Goal: Contribute content: Add original content to the website for others to see

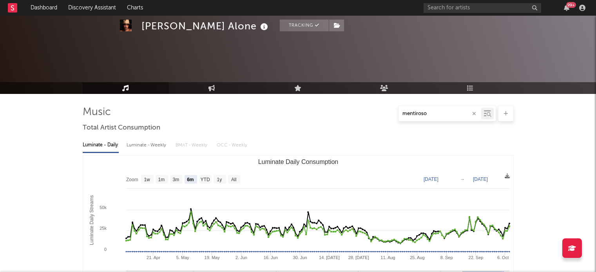
select select "6m"
select select "1w"
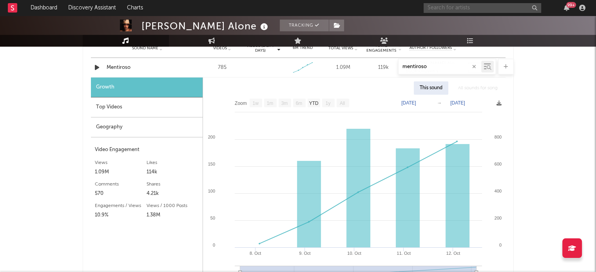
click at [437, 9] on input "text" at bounding box center [481, 8] width 117 height 10
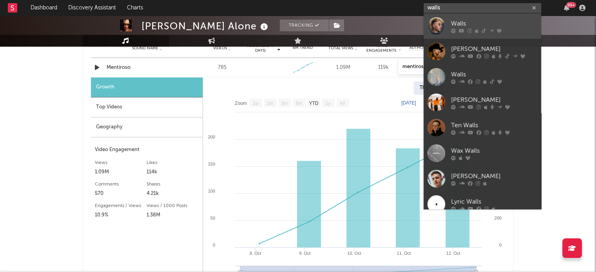
type input "walls"
click at [473, 17] on link "Walls" at bounding box center [481, 25] width 117 height 25
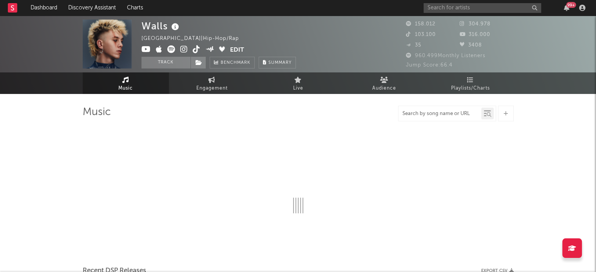
click at [426, 116] on input "text" at bounding box center [439, 114] width 83 height 6
type input "CPVTA"
select select "6m"
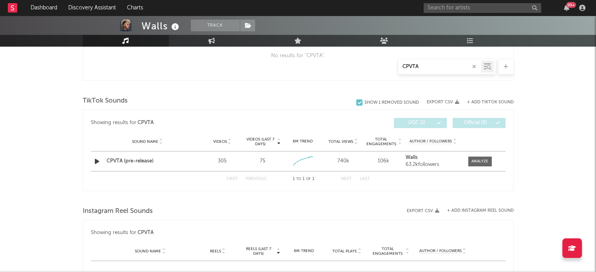
scroll to position [356, 0]
type input "CPVTA"
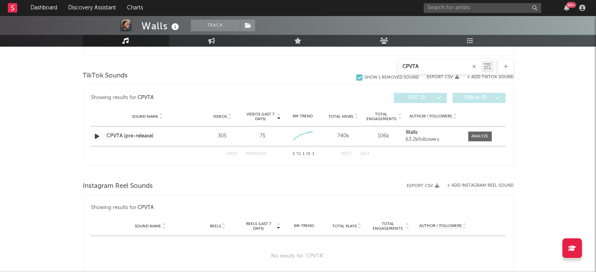
scroll to position [382, 0]
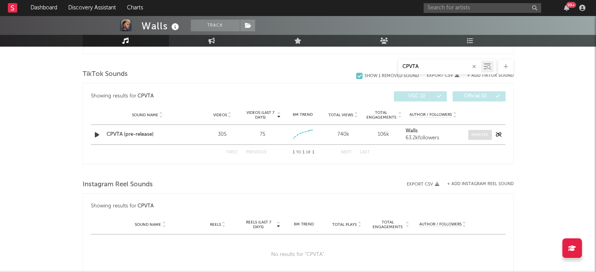
click at [485, 130] on span at bounding box center [479, 135] width 23 height 10
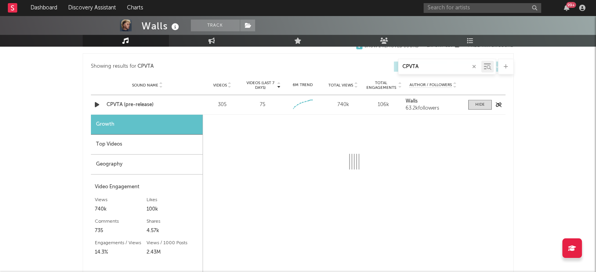
select select "1w"
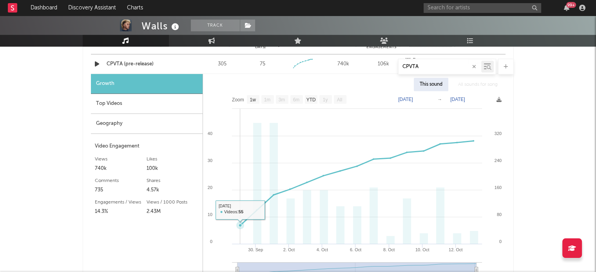
scroll to position [448, 0]
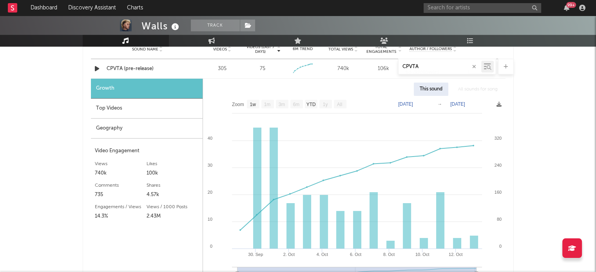
drag, startPoint x: 437, startPoint y: 69, endPoint x: 387, endPoint y: 68, distance: 49.7
click at [387, 68] on div "CPVTA" at bounding box center [298, 67] width 431 height 16
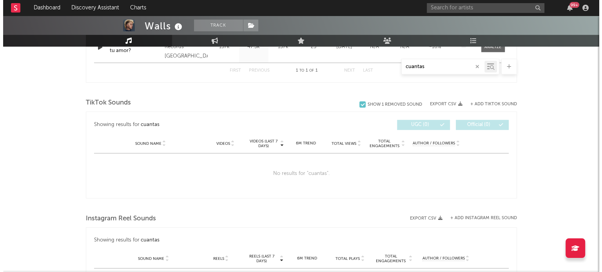
scroll to position [360, 0]
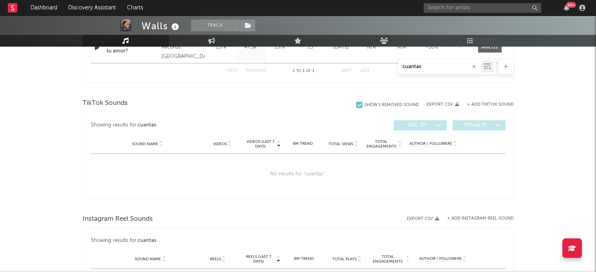
type input "cuantas"
click at [489, 105] on button "+ Add TikTok Sound" at bounding box center [490, 105] width 47 height 4
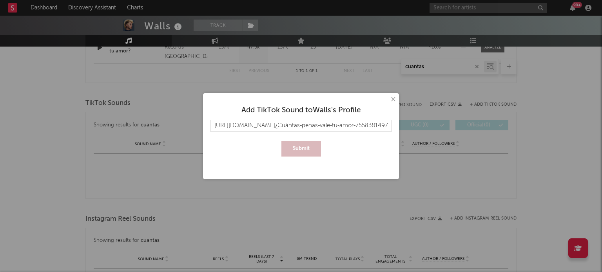
scroll to position [0, 159]
type input "[URL][DOMAIN_NAME]¿Cuántas-penas-vale-tu-amor-7558381497347885072?is_from_webap…"
click at [304, 145] on button "Submit" at bounding box center [301, 149] width 40 height 16
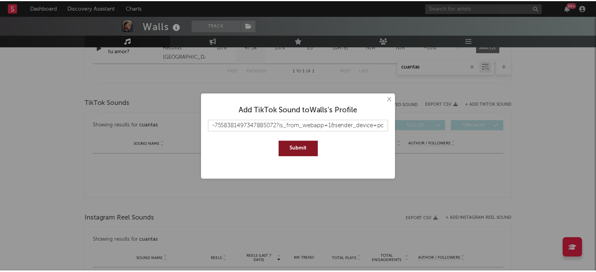
scroll to position [0, 0]
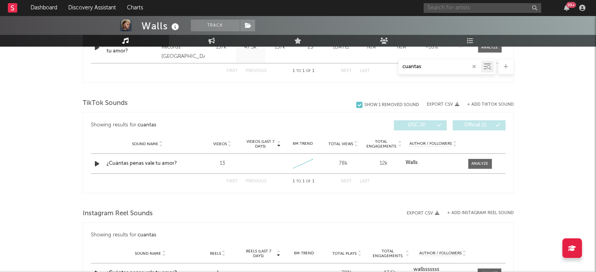
click at [439, 7] on input "text" at bounding box center [481, 8] width 117 height 10
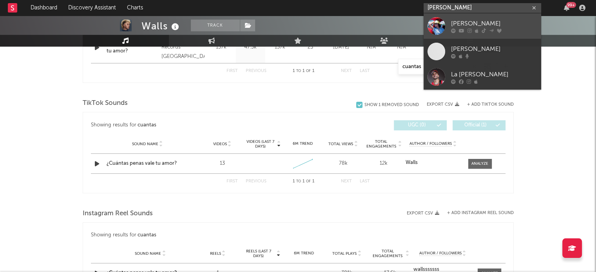
type input "[PERSON_NAME]"
click at [462, 23] on div "[PERSON_NAME]" at bounding box center [494, 23] width 86 height 9
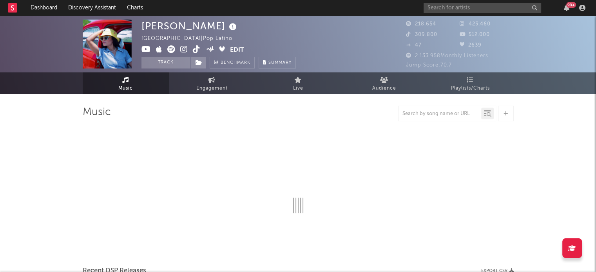
click at [426, 118] on div at bounding box center [439, 114] width 83 height 10
click at [427, 116] on input "text" at bounding box center [439, 114] width 83 height 6
type input "malabares"
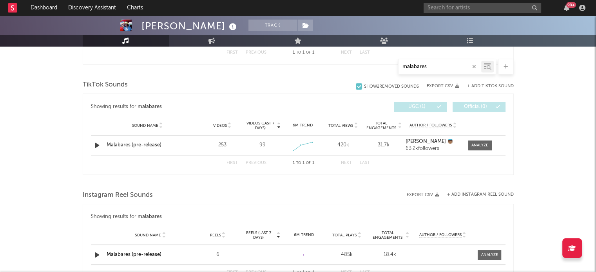
select select "6m"
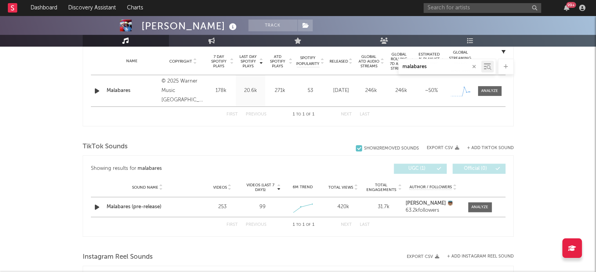
scroll to position [378, 0]
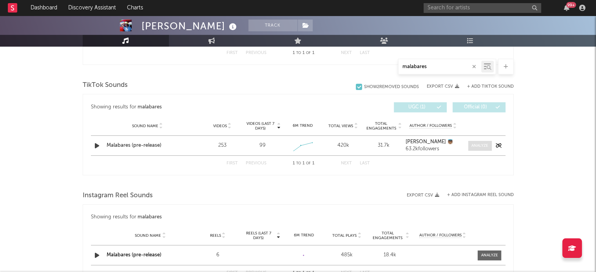
click at [479, 145] on div at bounding box center [479, 146] width 17 height 6
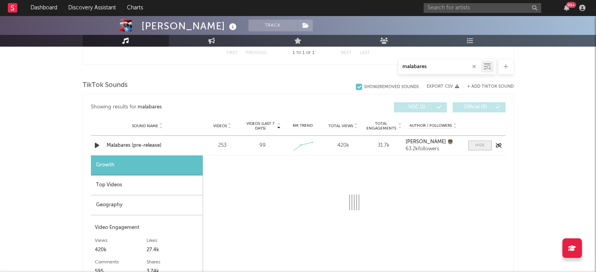
select select "1w"
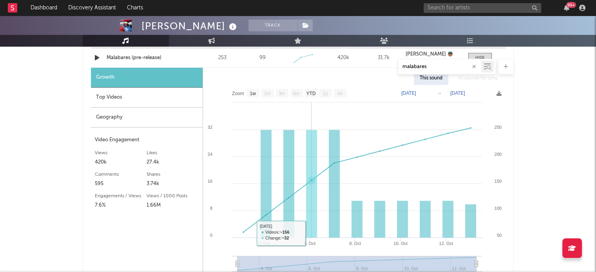
scroll to position [464, 0]
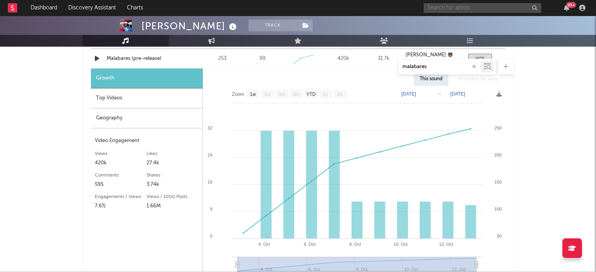
click at [428, 8] on input "text" at bounding box center [481, 8] width 117 height 10
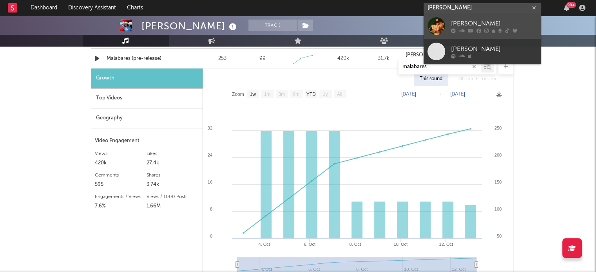
type input "[PERSON_NAME]"
click at [454, 24] on div "[PERSON_NAME]" at bounding box center [494, 23] width 86 height 9
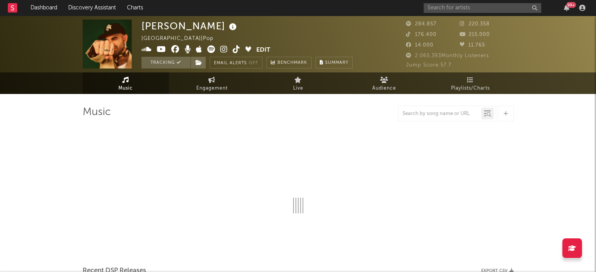
click at [435, 117] on div at bounding box center [439, 114] width 83 height 10
click at [428, 115] on input "text" at bounding box center [439, 114] width 83 height 6
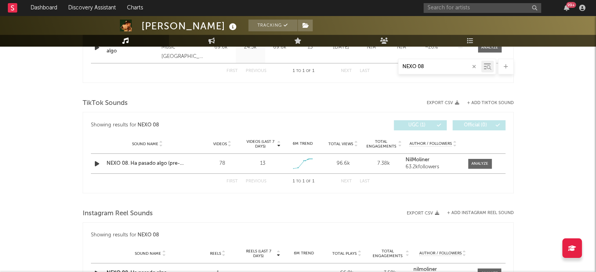
scroll to position [299, 0]
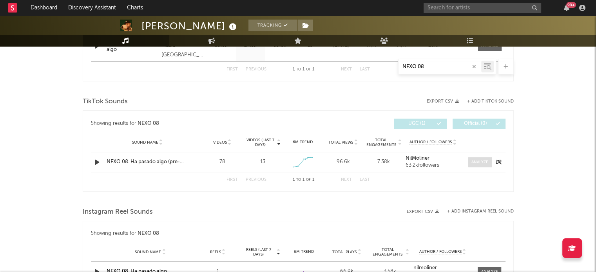
type input "NEXO 08"
click at [480, 162] on div at bounding box center [479, 162] width 17 height 6
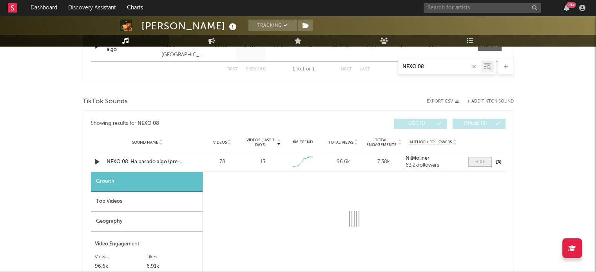
select select "1w"
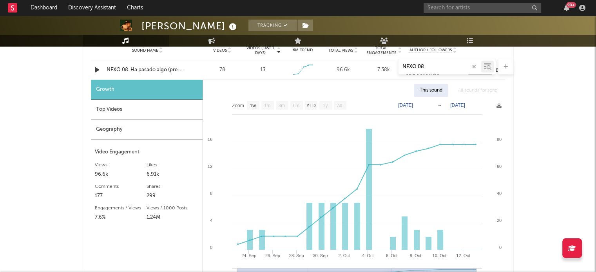
scroll to position [392, 0]
select select "6m"
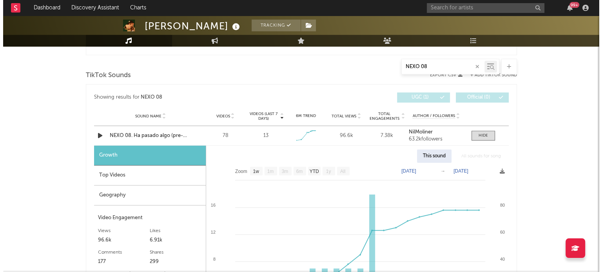
scroll to position [383, 0]
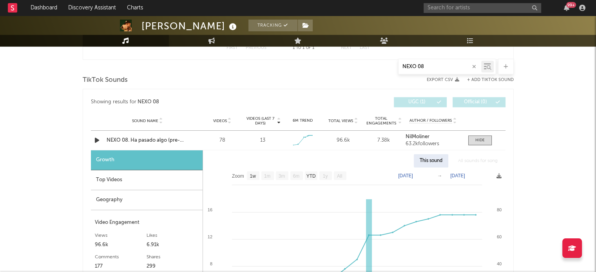
click at [477, 78] on button "+ Add TikTok Sound" at bounding box center [490, 80] width 47 height 4
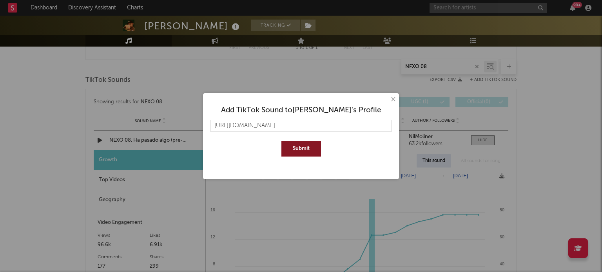
scroll to position [0, 152]
type input "[URL][DOMAIN_NAME]"
click at [304, 146] on button "Submit" at bounding box center [301, 149] width 40 height 16
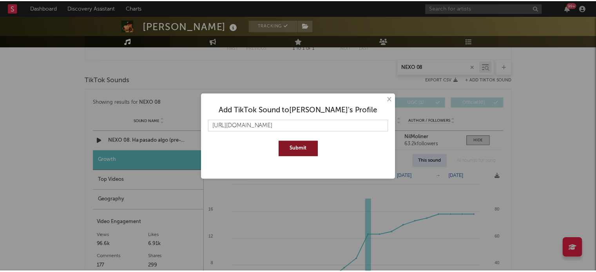
scroll to position [0, 0]
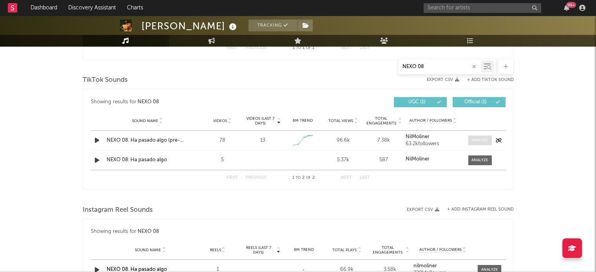
click at [472, 138] on div at bounding box center [479, 140] width 17 height 6
select select "1w"
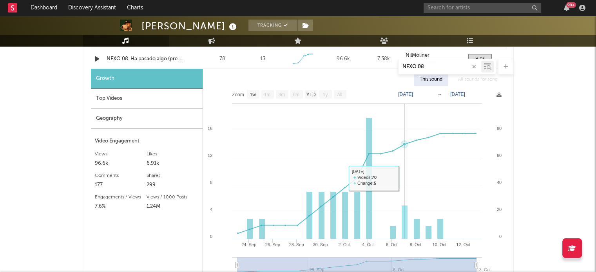
scroll to position [464, 0]
